Goal: Task Accomplishment & Management: Manage account settings

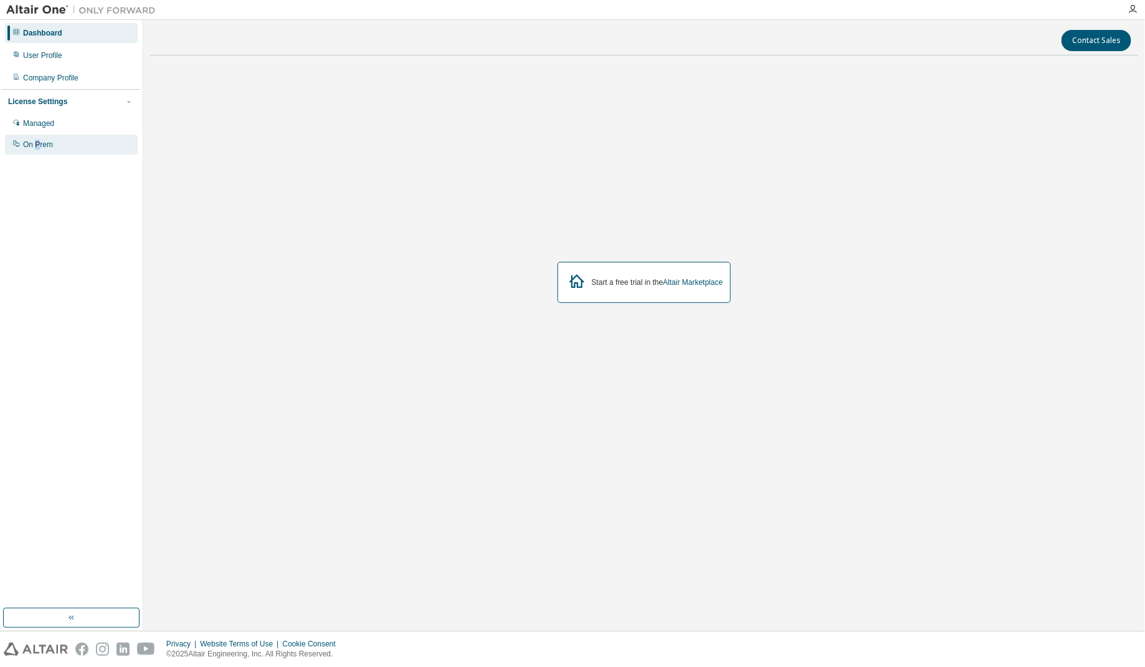
click at [37, 138] on div "On Prem" at bounding box center [71, 145] width 133 height 20
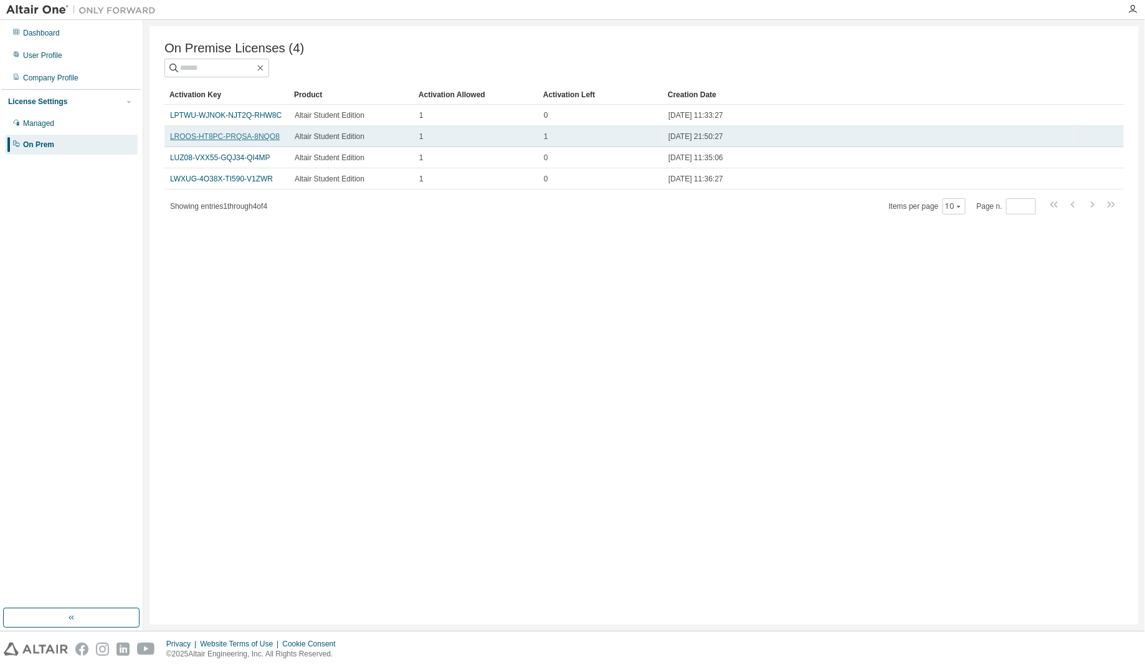
click at [212, 141] on link "LROOS-HT8PC-PRQSA-8NQO8" at bounding box center [225, 136] width 110 height 9
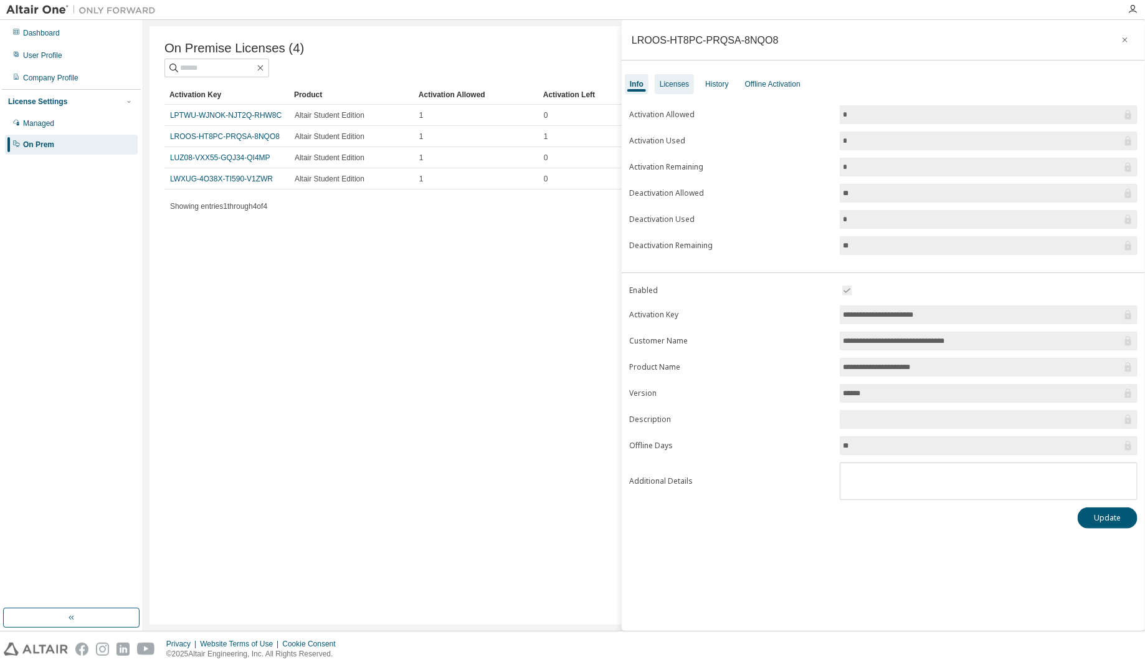
click at [680, 85] on div "Licenses" at bounding box center [674, 84] width 29 height 10
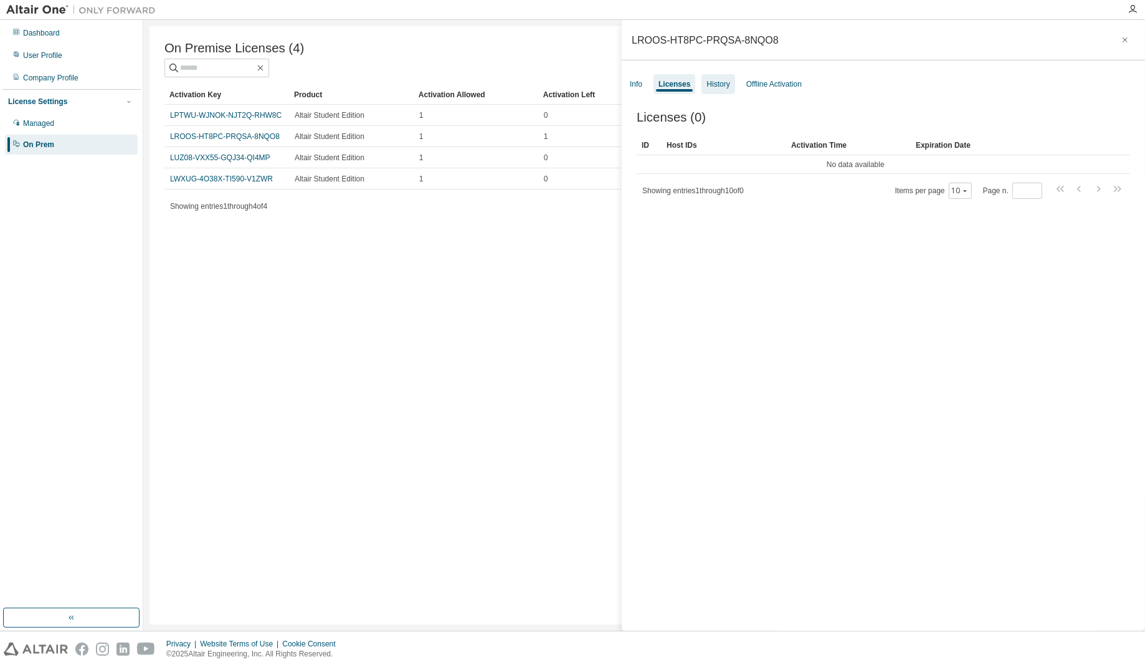
click at [731, 87] on div "History" at bounding box center [718, 84] width 33 height 20
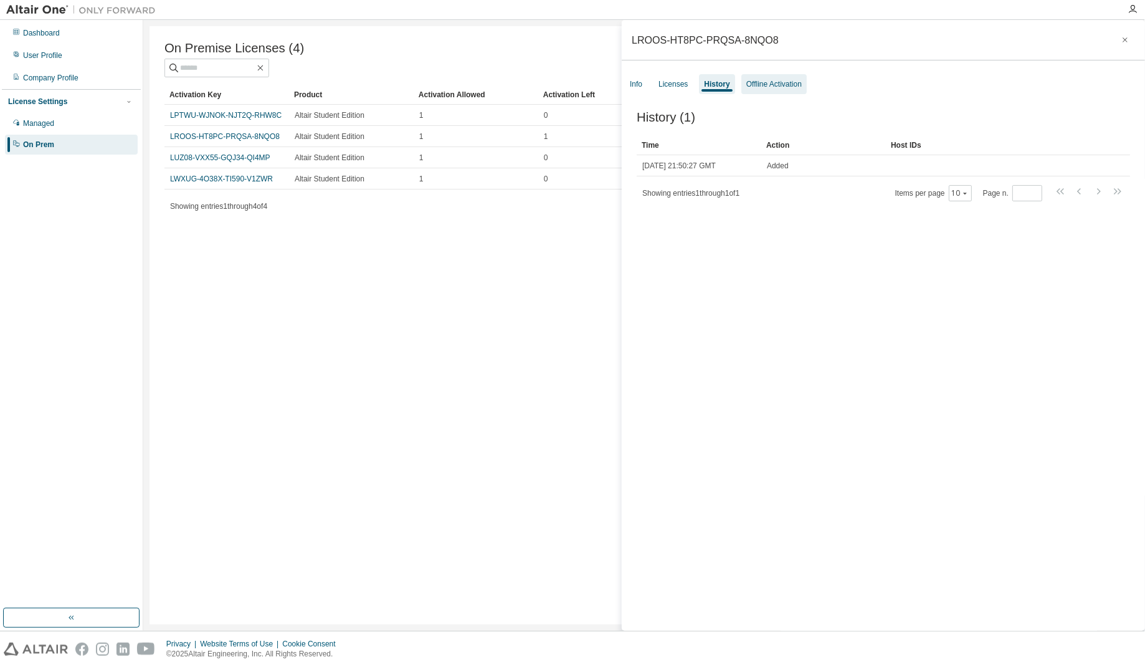
click at [795, 87] on div "Offline Activation" at bounding box center [773, 84] width 55 height 10
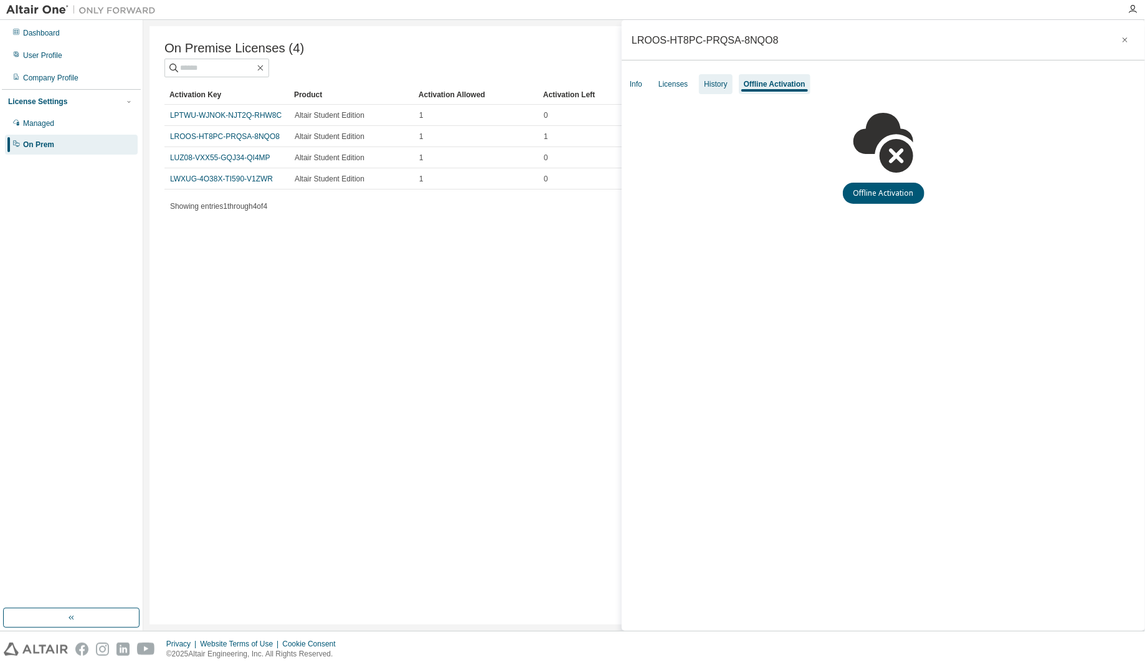
click at [718, 93] on div "History" at bounding box center [715, 84] width 33 height 20
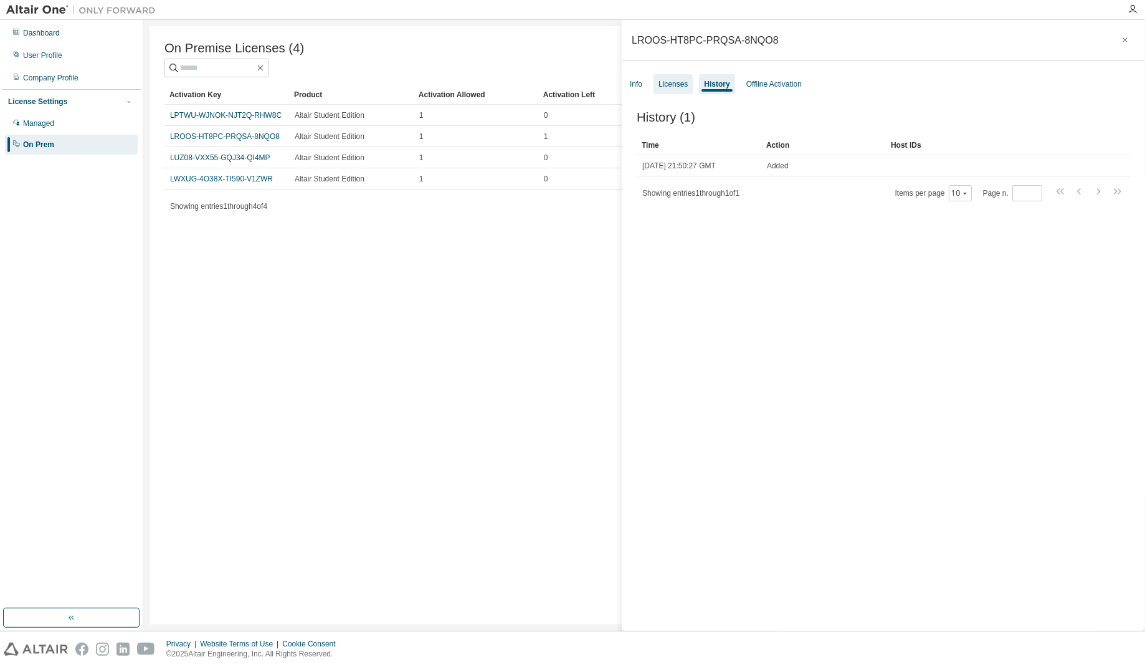
click at [683, 83] on div "Licenses" at bounding box center [673, 84] width 29 height 10
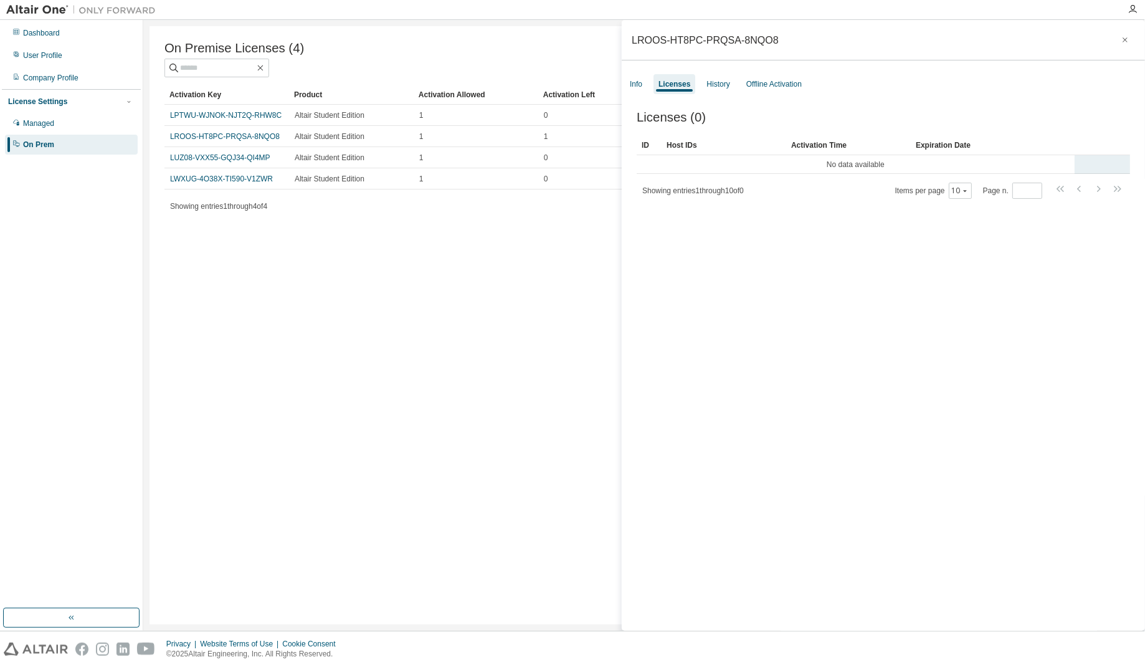
click at [1111, 168] on tr "No data available" at bounding box center [883, 164] width 493 height 19
drag, startPoint x: 392, startPoint y: 258, endPoint x: 412, endPoint y: 242, distance: 25.7
click at [392, 257] on div "On Premise Licenses (4) Clear Load Save Save As Field Operator Value Select fil…" at bounding box center [644, 325] width 989 height 598
click at [1123, 40] on icon "button" at bounding box center [1125, 39] width 5 height 5
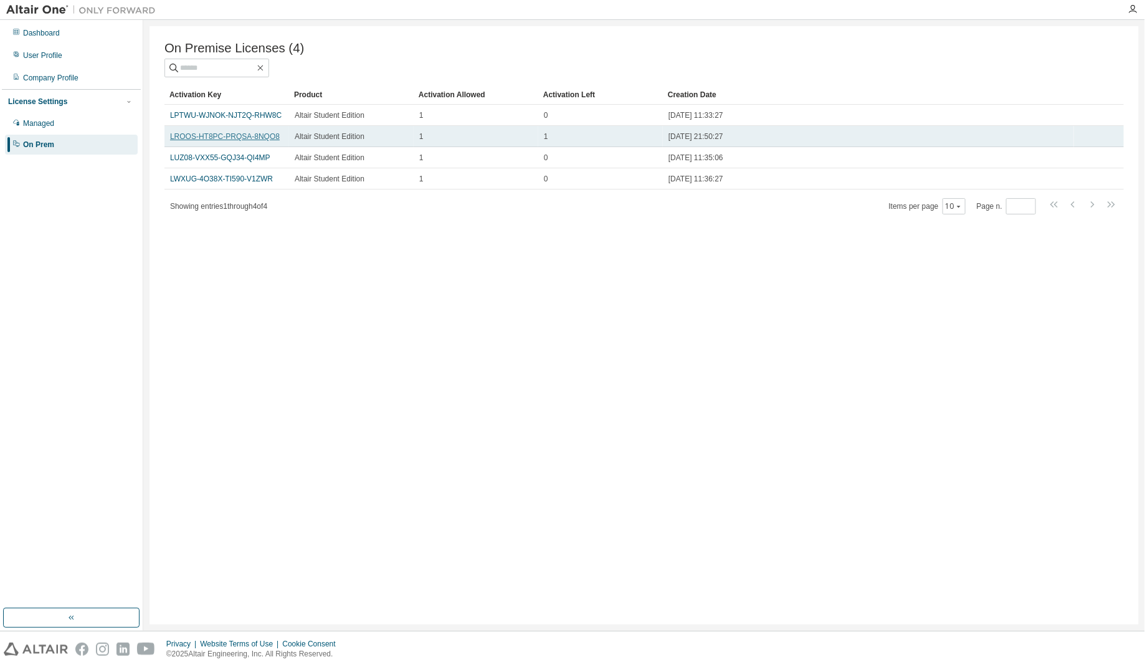
click at [260, 138] on link "LROOS-HT8PC-PRQSA-8NQO8" at bounding box center [225, 136] width 110 height 9
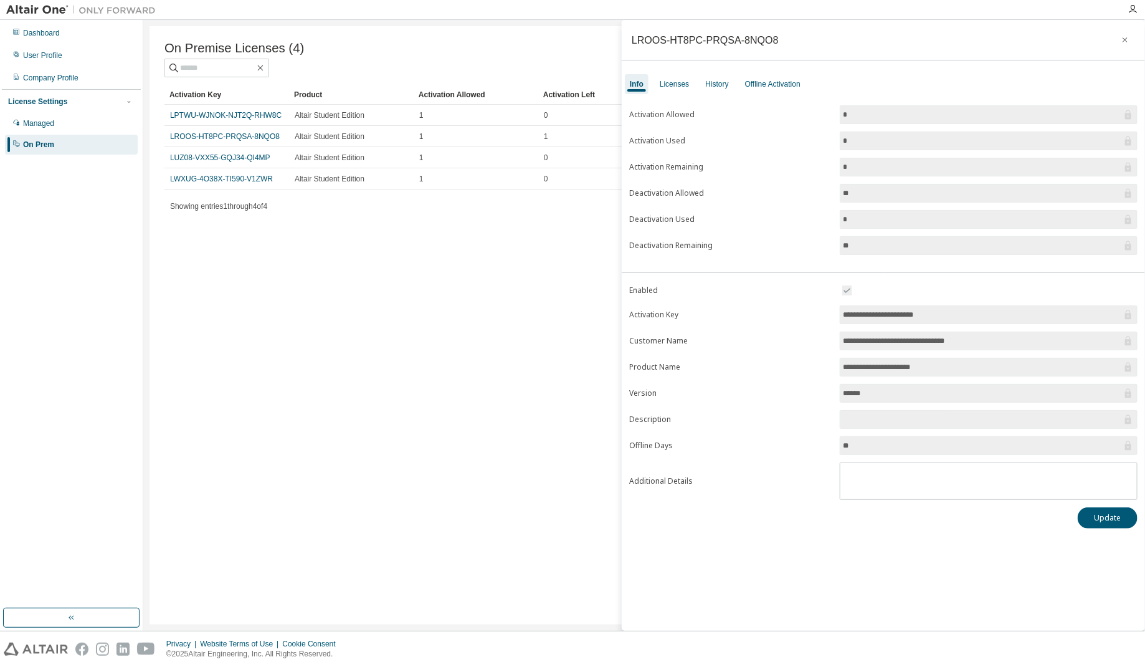
click at [1000, 316] on input "**********" at bounding box center [982, 314] width 279 height 12
drag, startPoint x: 971, startPoint y: 312, endPoint x: 684, endPoint y: 292, distance: 287.9
click at [684, 292] on form "**********" at bounding box center [883, 391] width 508 height 217
